Goal: Check status: Check status

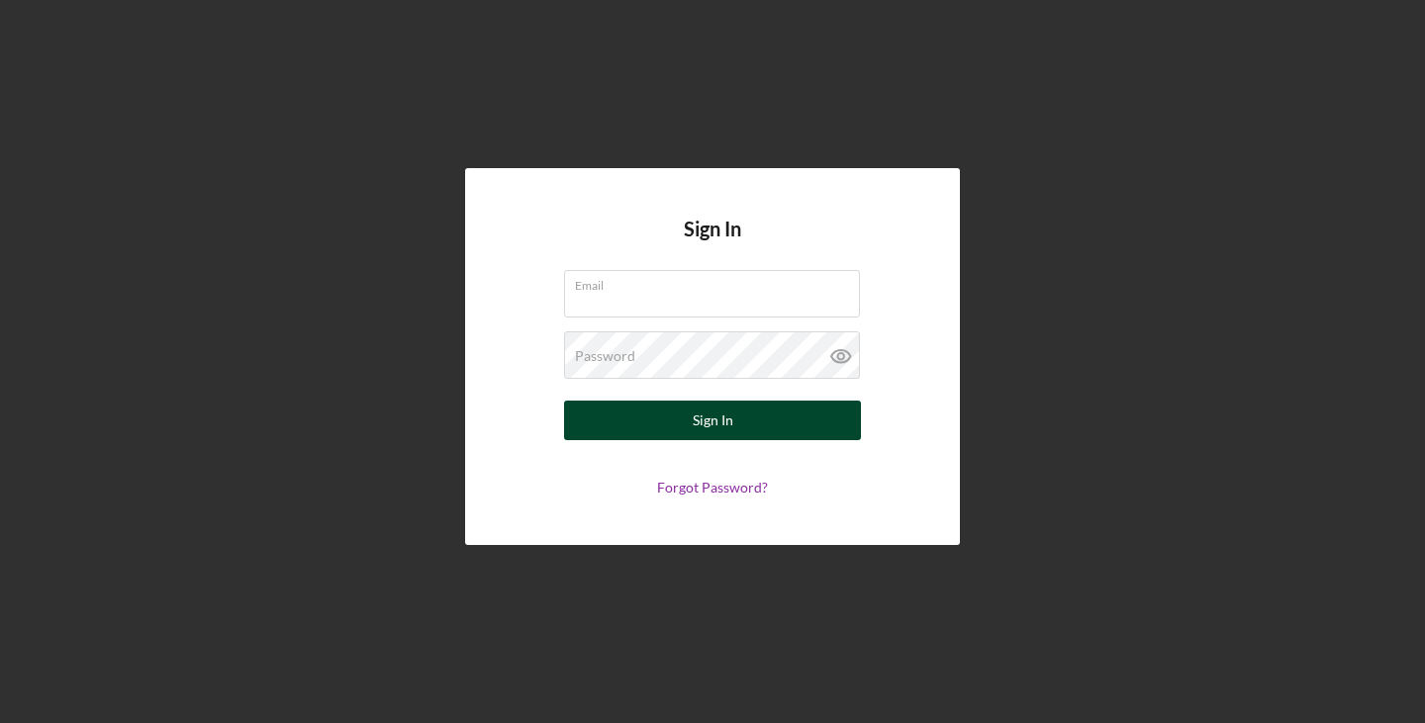
type input "[EMAIL_ADDRESS][DOMAIN_NAME]"
click at [735, 421] on button "Sign In" at bounding box center [712, 421] width 297 height 40
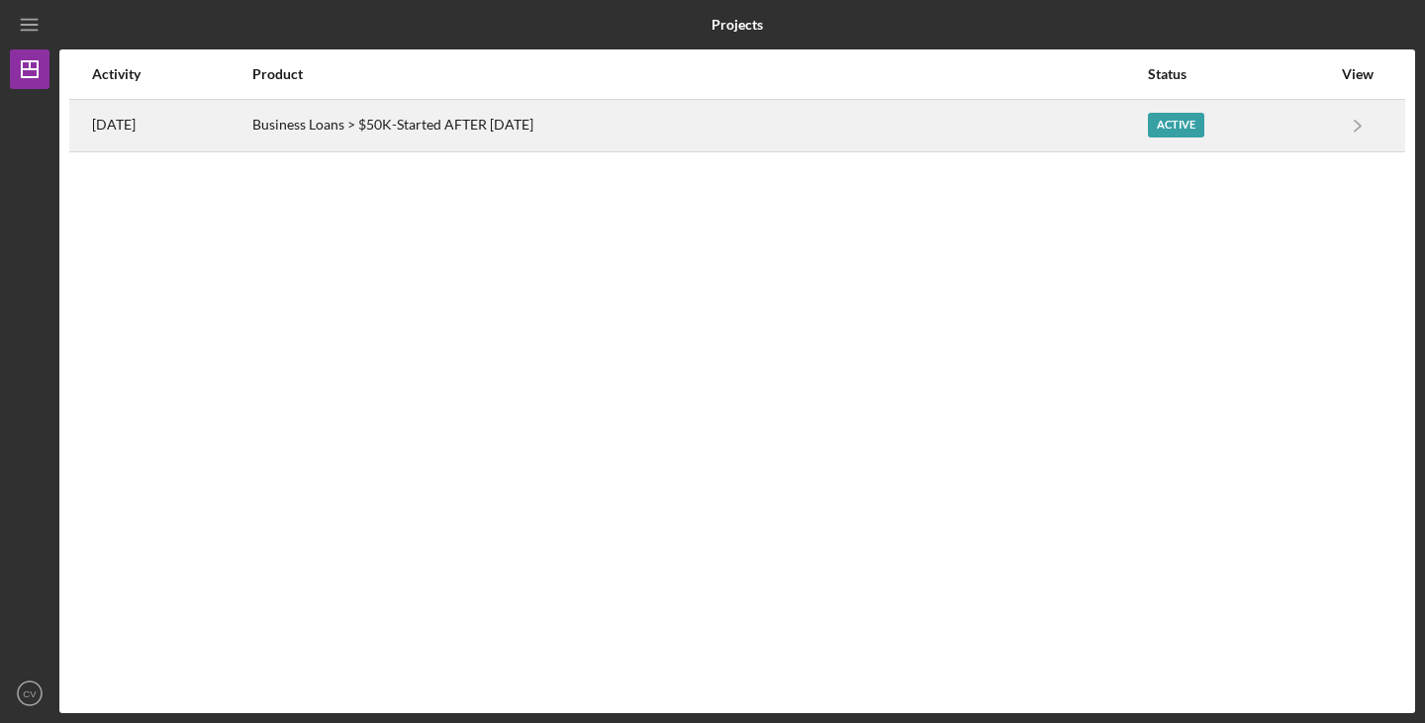
click at [969, 148] on div "Business Loans > $50K-Started AFTER [DATE]" at bounding box center [699, 125] width 895 height 49
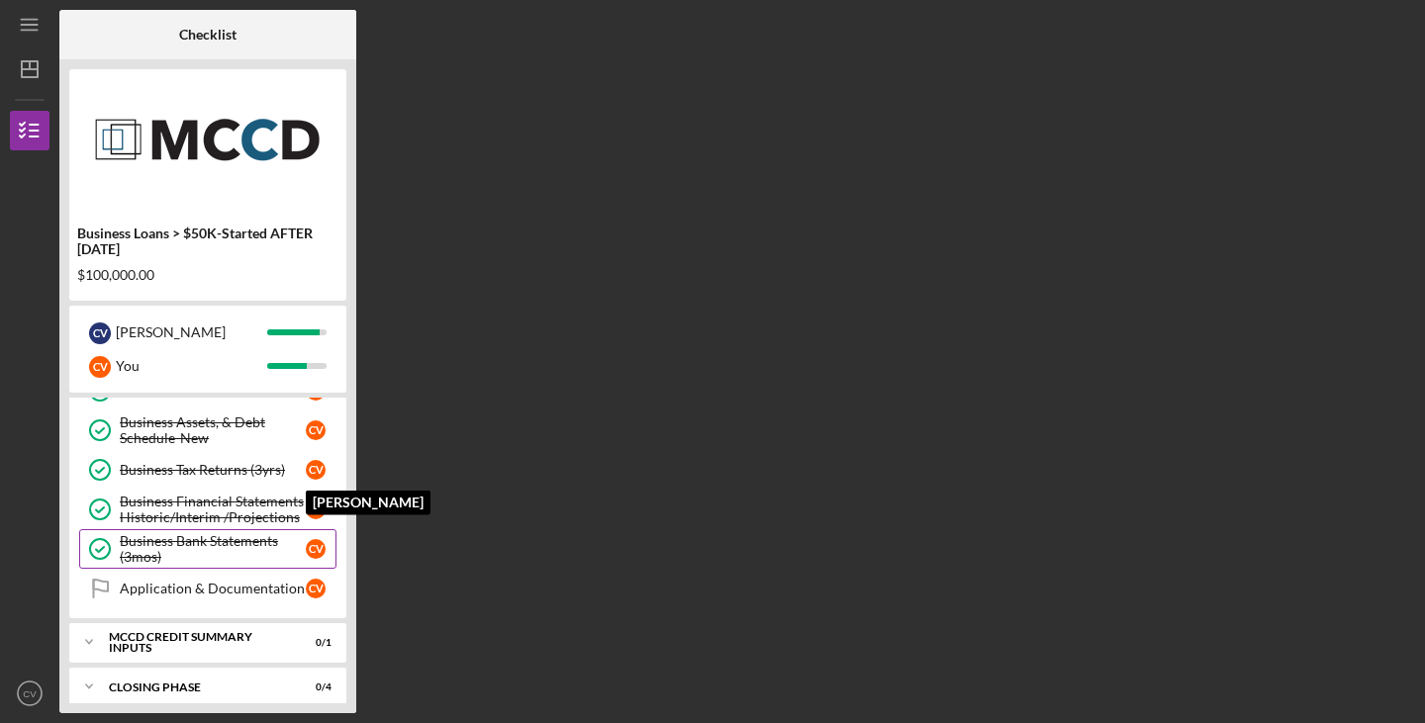
scroll to position [447, 0]
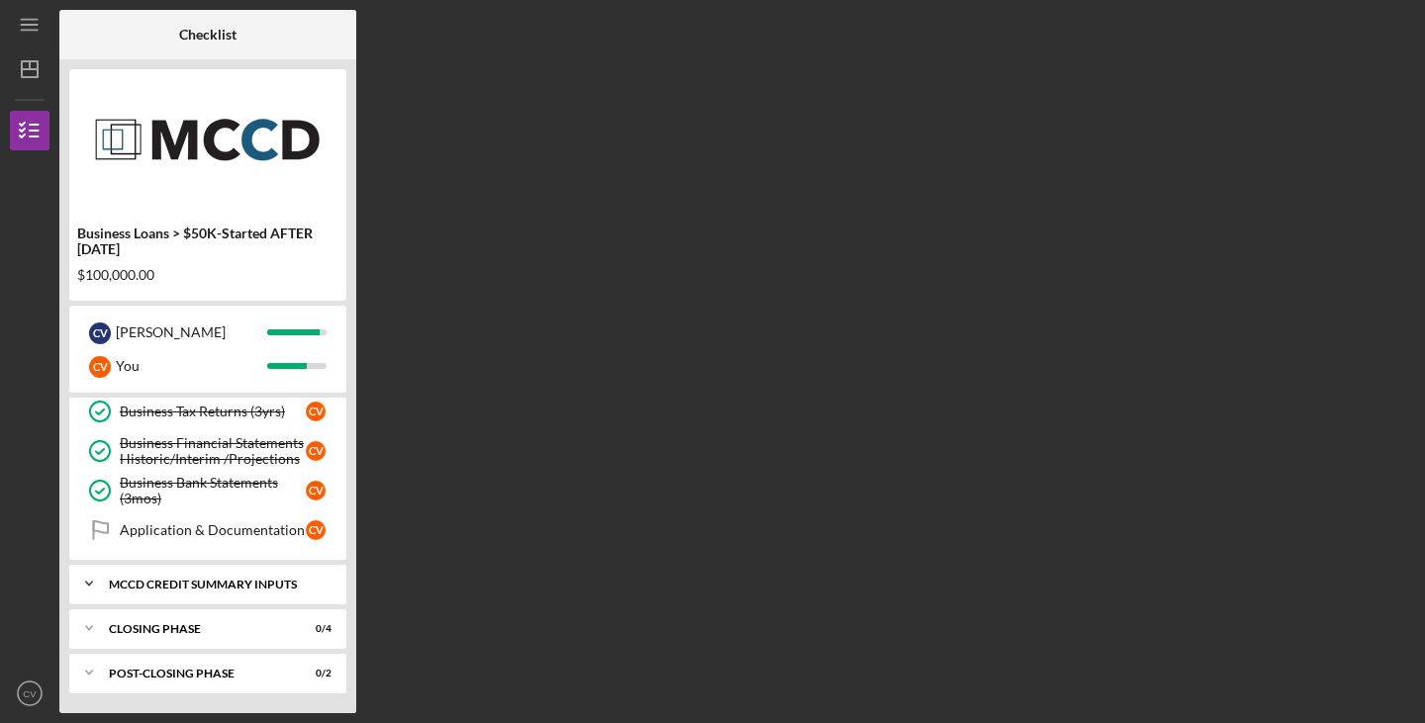
click at [222, 585] on div "MCCD Credit Summary Inputs" at bounding box center [215, 585] width 213 height 12
click at [259, 587] on div "MCCD Credit Summary Inputs" at bounding box center [215, 585] width 213 height 12
click at [241, 524] on div "Application & Documentation" at bounding box center [213, 531] width 186 height 16
